Goal: Information Seeking & Learning: Check status

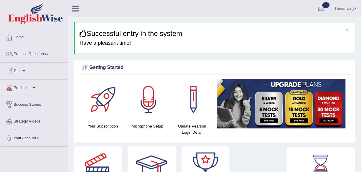
click at [24, 70] on link "Tests" at bounding box center [33, 70] width 67 height 15
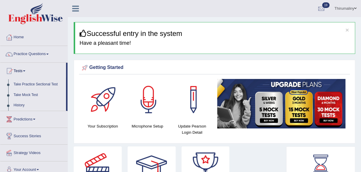
click at [21, 96] on link "Take Mock Test" at bounding box center [38, 95] width 55 height 11
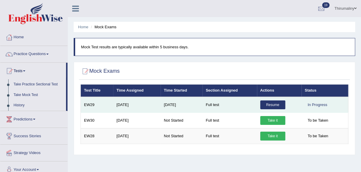
click at [273, 105] on link "Resume" at bounding box center [272, 105] width 25 height 9
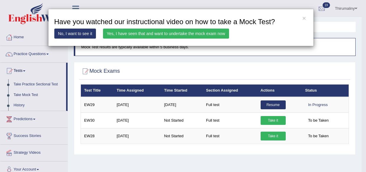
click at [211, 33] on link "Yes, I have seen that and want to undertake the mock exam now" at bounding box center [166, 34] width 126 height 10
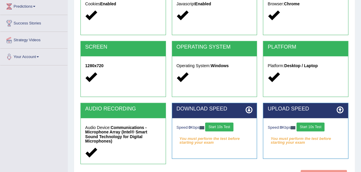
scroll to position [86, 0]
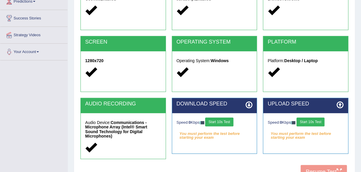
click at [225, 124] on button "Start 10s Test" at bounding box center [219, 122] width 28 height 9
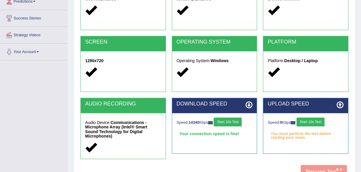
click at [313, 123] on button "Start 10s Test" at bounding box center [311, 122] width 28 height 9
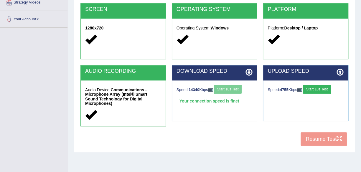
scroll to position [122, 0]
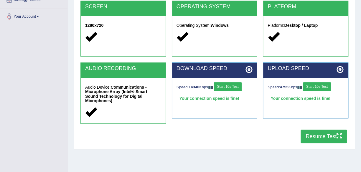
click at [325, 132] on button "Resume Test" at bounding box center [324, 137] width 46 height 14
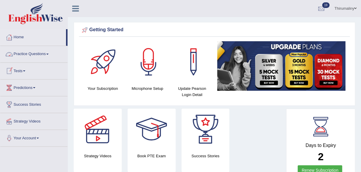
click at [25, 70] on span at bounding box center [24, 70] width 2 height 1
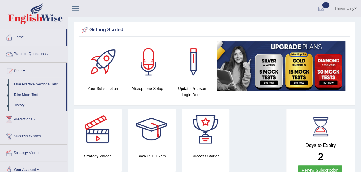
click at [25, 70] on span at bounding box center [24, 70] width 2 height 1
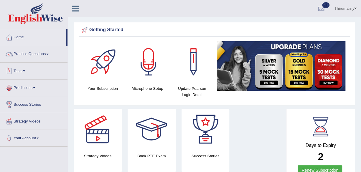
click at [27, 73] on link "Tests" at bounding box center [33, 70] width 67 height 15
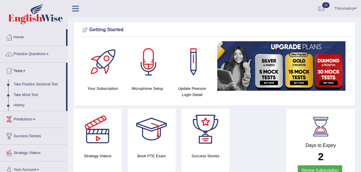
click at [24, 106] on link "History" at bounding box center [38, 105] width 55 height 11
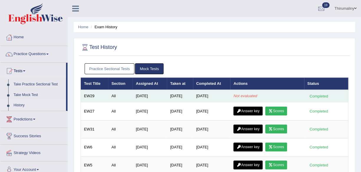
click at [220, 101] on td "[DATE]" at bounding box center [211, 96] width 37 height 12
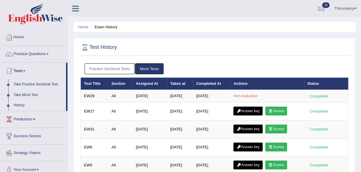
click at [122, 69] on link "Practice Sectional Tests" at bounding box center [110, 68] width 50 height 11
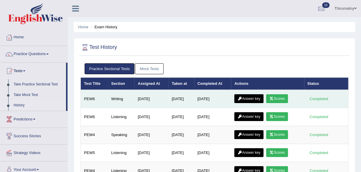
click at [248, 98] on link "Answer key" at bounding box center [248, 98] width 29 height 9
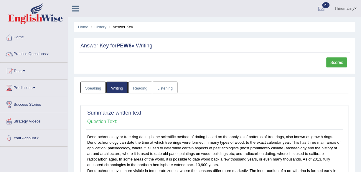
click at [134, 85] on link "Reading" at bounding box center [140, 88] width 24 height 12
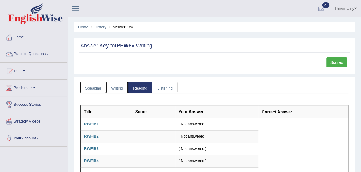
click at [94, 91] on link "Speaking" at bounding box center [92, 88] width 25 height 12
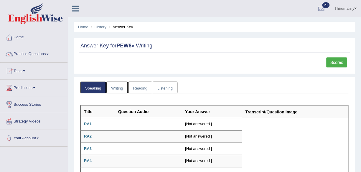
click at [25, 70] on link "Tests" at bounding box center [33, 70] width 67 height 15
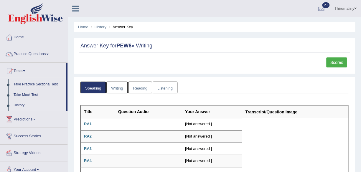
click at [19, 104] on link "History" at bounding box center [38, 105] width 55 height 11
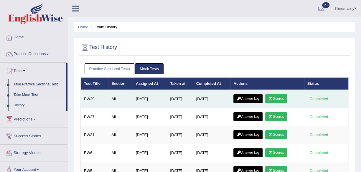
click at [275, 98] on link "Scores" at bounding box center [276, 98] width 22 height 9
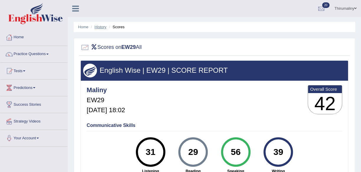
click at [103, 28] on link "History" at bounding box center [101, 27] width 12 height 4
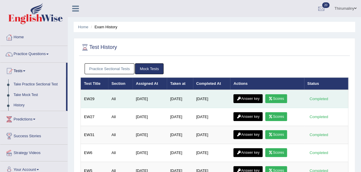
click at [251, 98] on link "Answer key" at bounding box center [248, 98] width 29 height 9
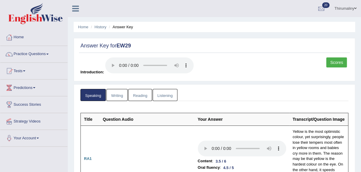
click at [117, 96] on link "Writing" at bounding box center [116, 95] width 21 height 12
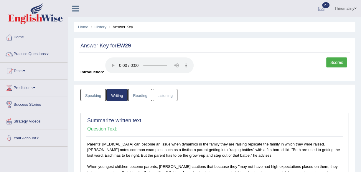
click at [146, 95] on link "Reading" at bounding box center [140, 95] width 24 height 12
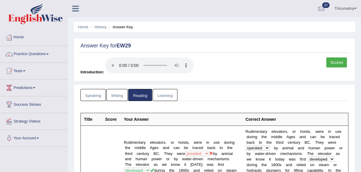
click at [165, 99] on link "Listening" at bounding box center [165, 95] width 25 height 12
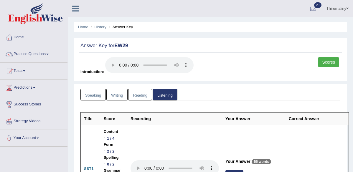
click at [93, 95] on link "Speaking" at bounding box center [92, 95] width 25 height 12
